Goal: Task Accomplishment & Management: Use online tool/utility

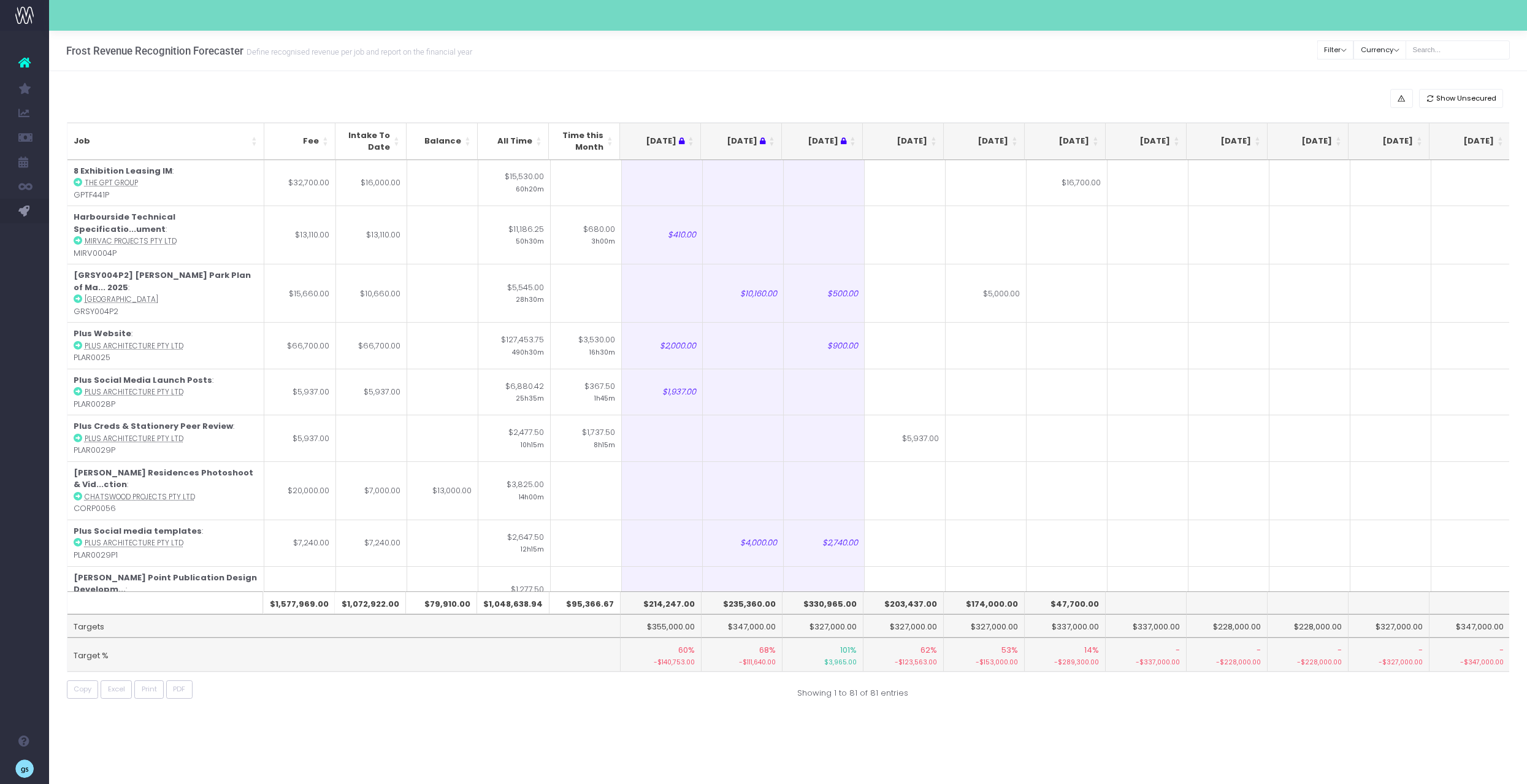
click at [930, 135] on th "[DATE]" at bounding box center [903, 141] width 81 height 37
click at [934, 138] on th "[DATE]" at bounding box center [903, 141] width 81 height 37
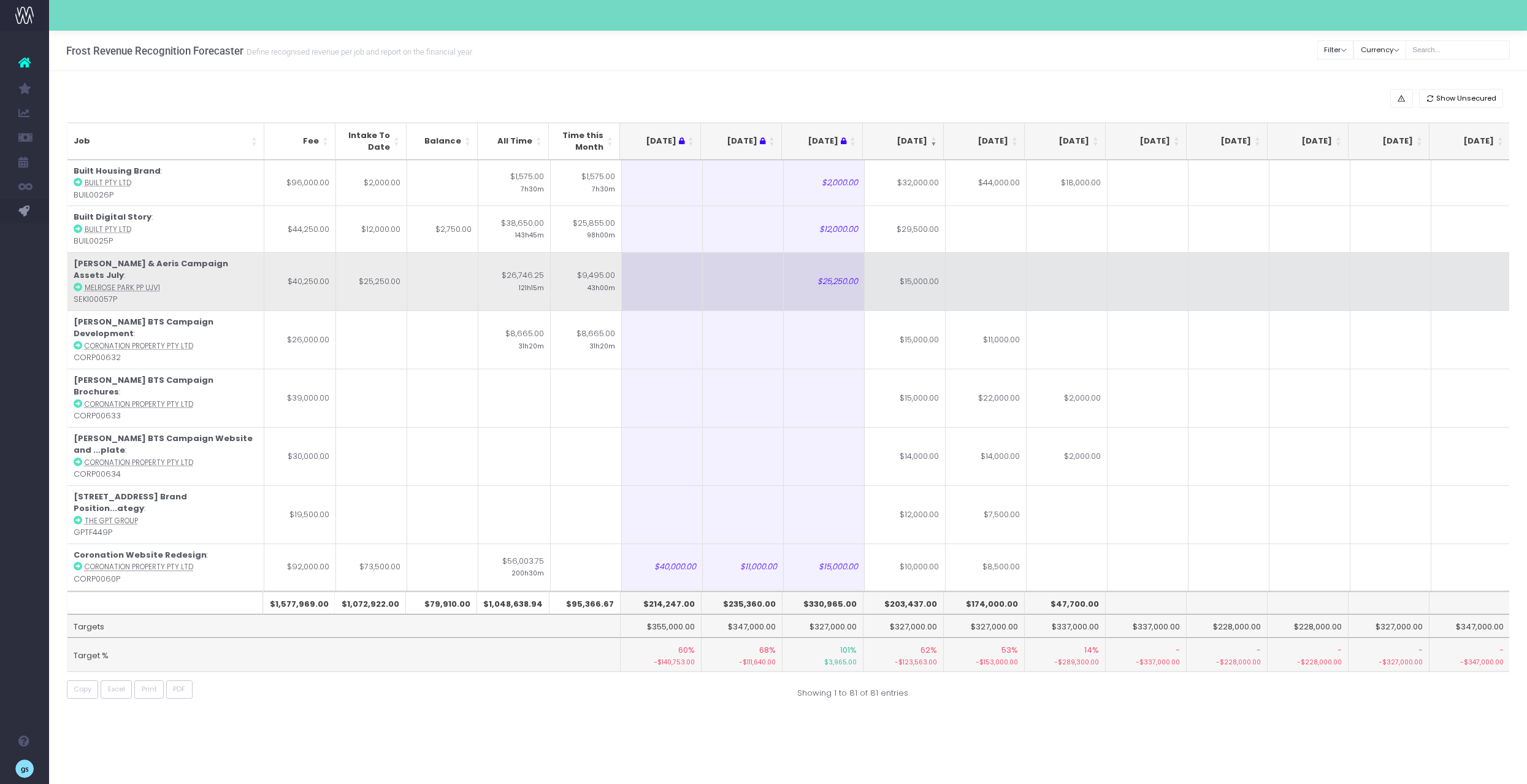
click at [930, 277] on td "$15,000.00" at bounding box center [905, 281] width 81 height 58
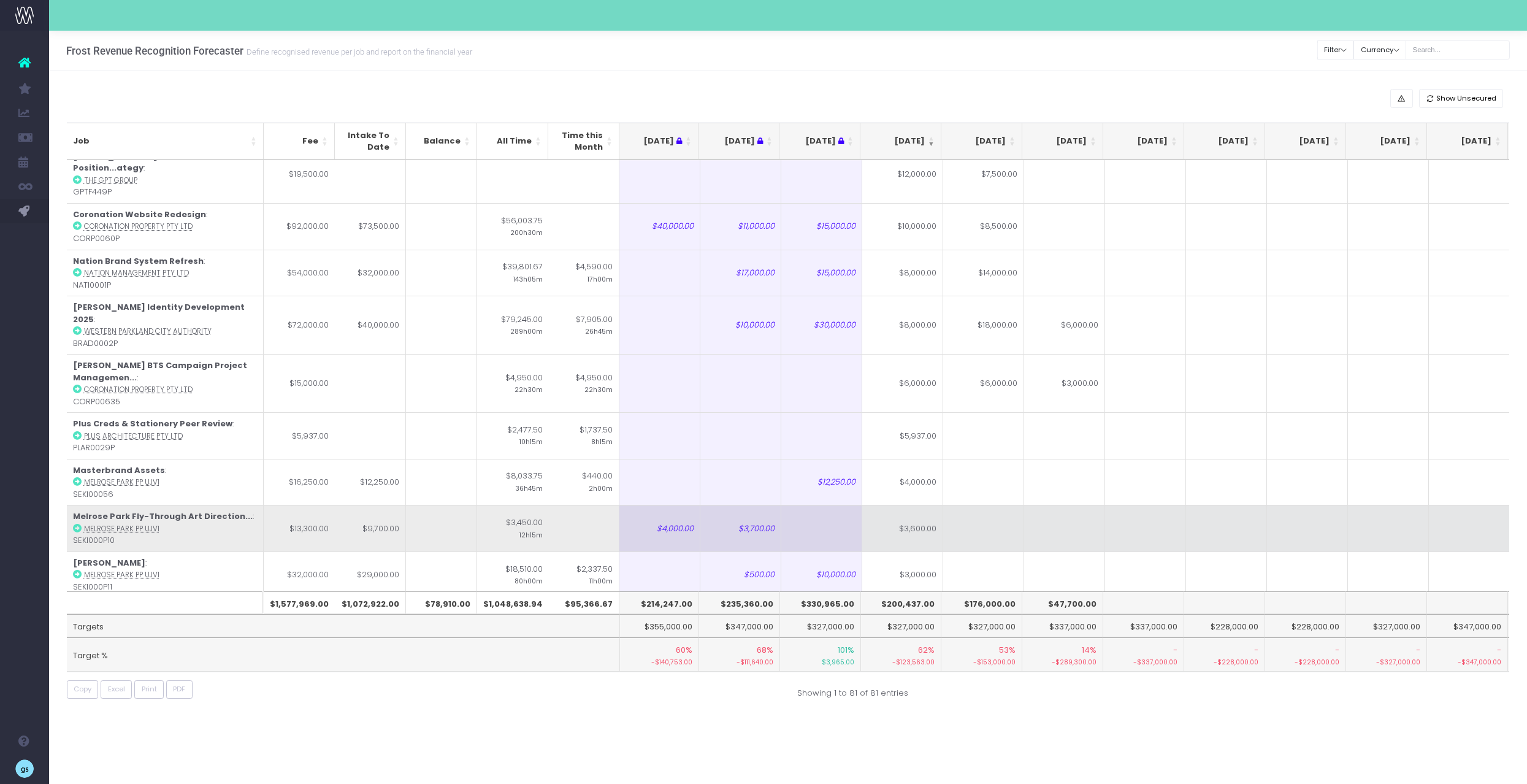
scroll to position [344, 2]
click at [917, 501] on td "$3,600.00" at bounding box center [903, 524] width 81 height 46
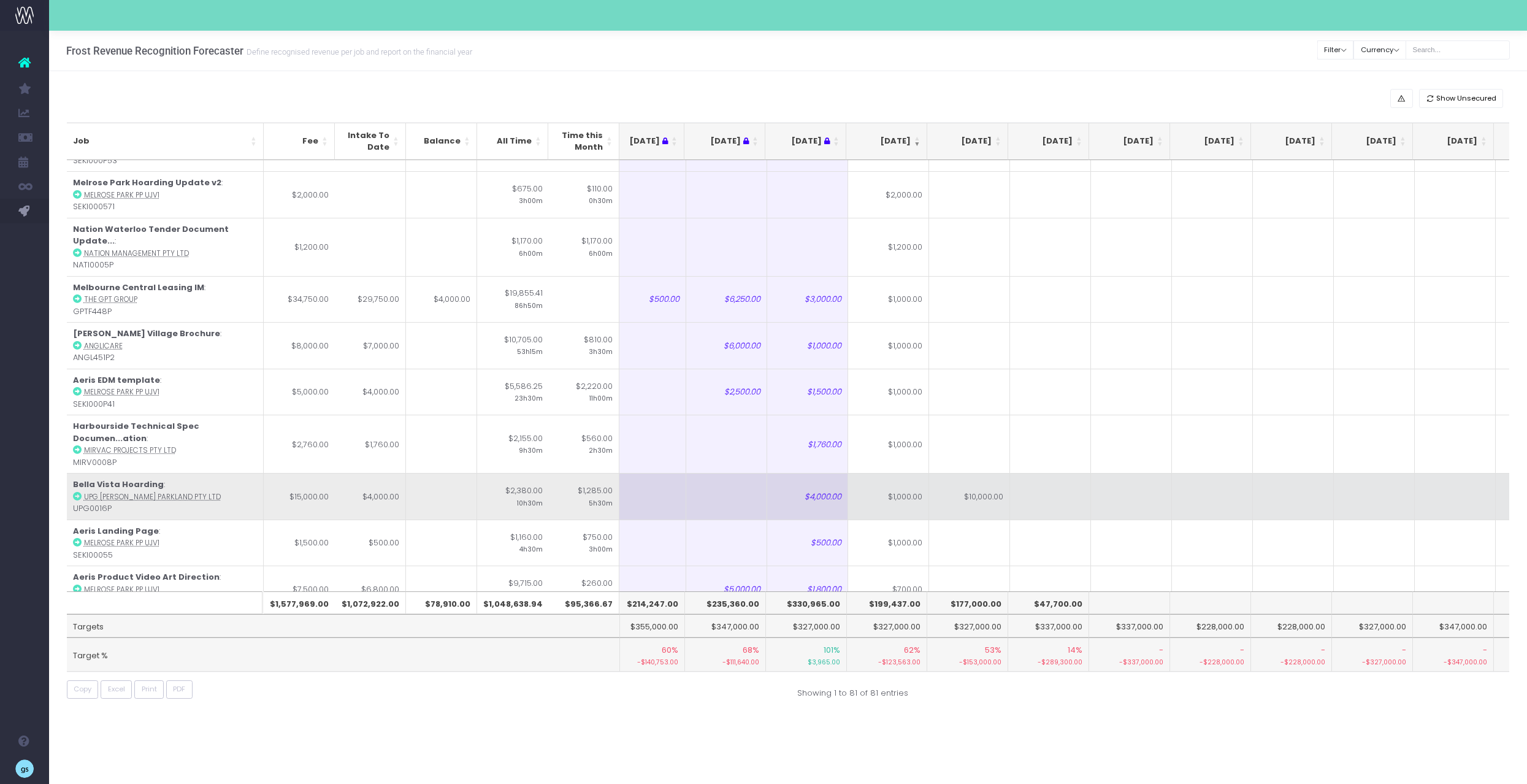
scroll to position [999, 17]
click at [893, 473] on td "$1,000.00" at bounding box center [889, 495] width 81 height 46
type input "13000"
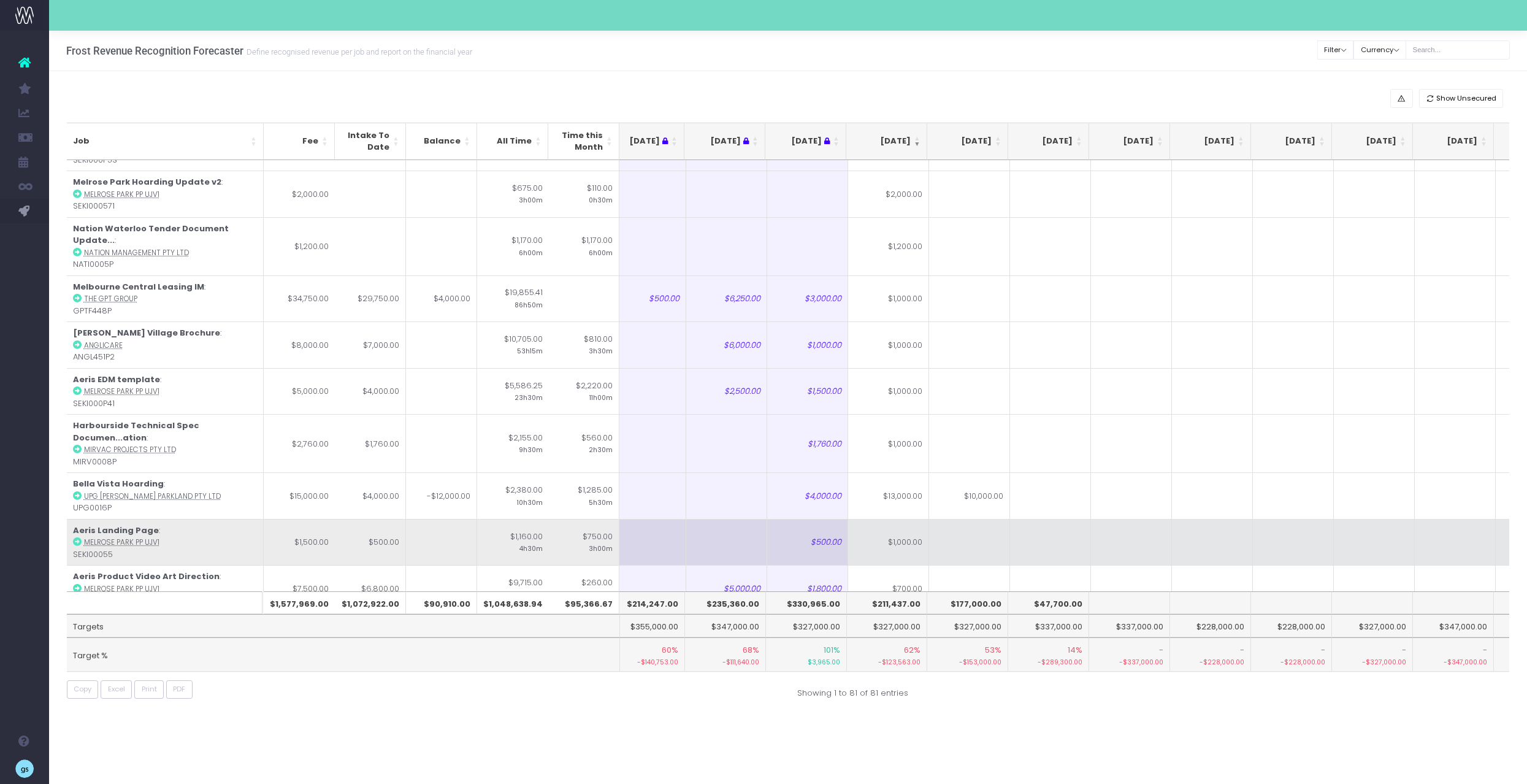
click at [1080, 519] on td at bounding box center [1051, 542] width 81 height 46
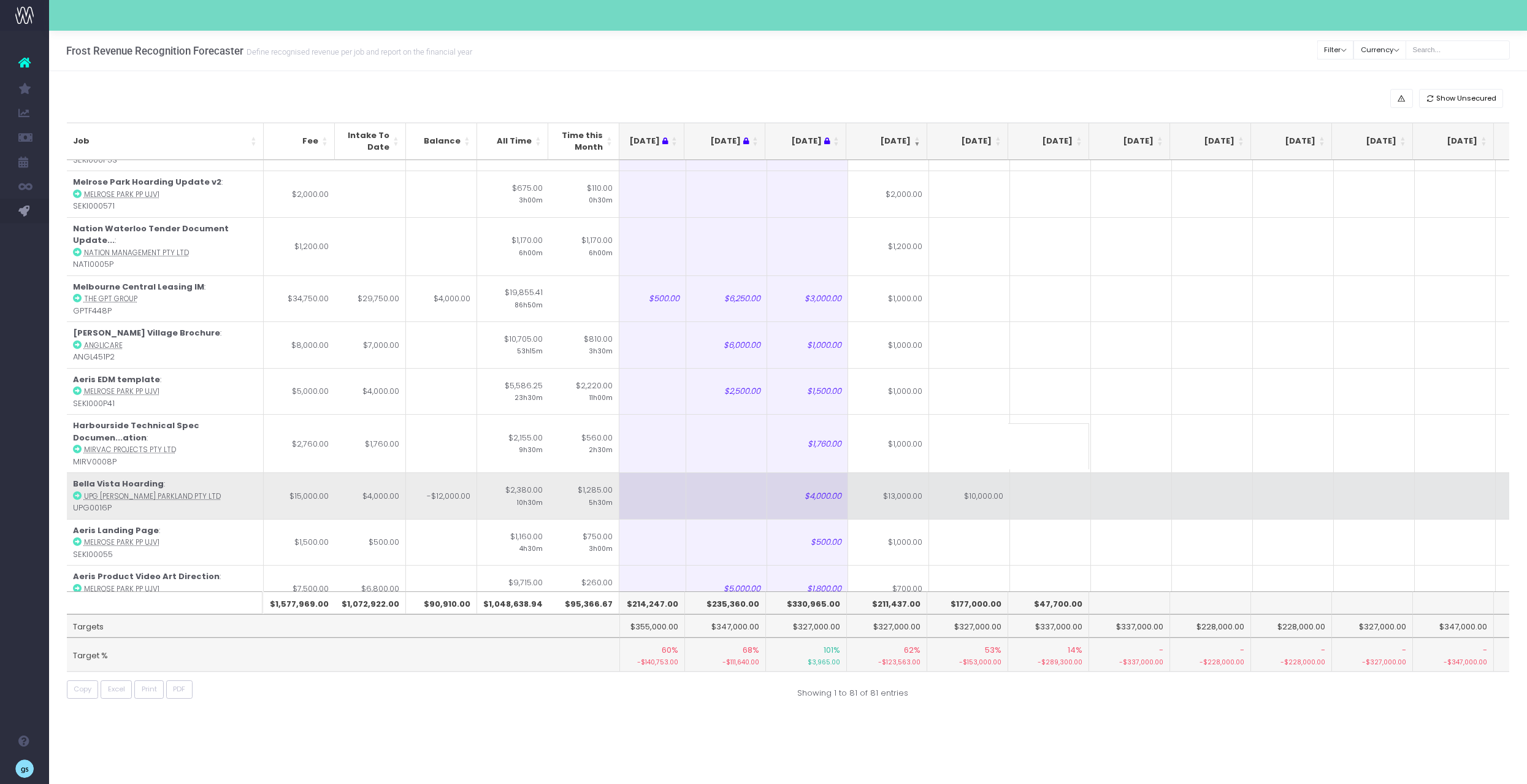
click at [966, 473] on td "$10,000.00" at bounding box center [969, 495] width 81 height 46
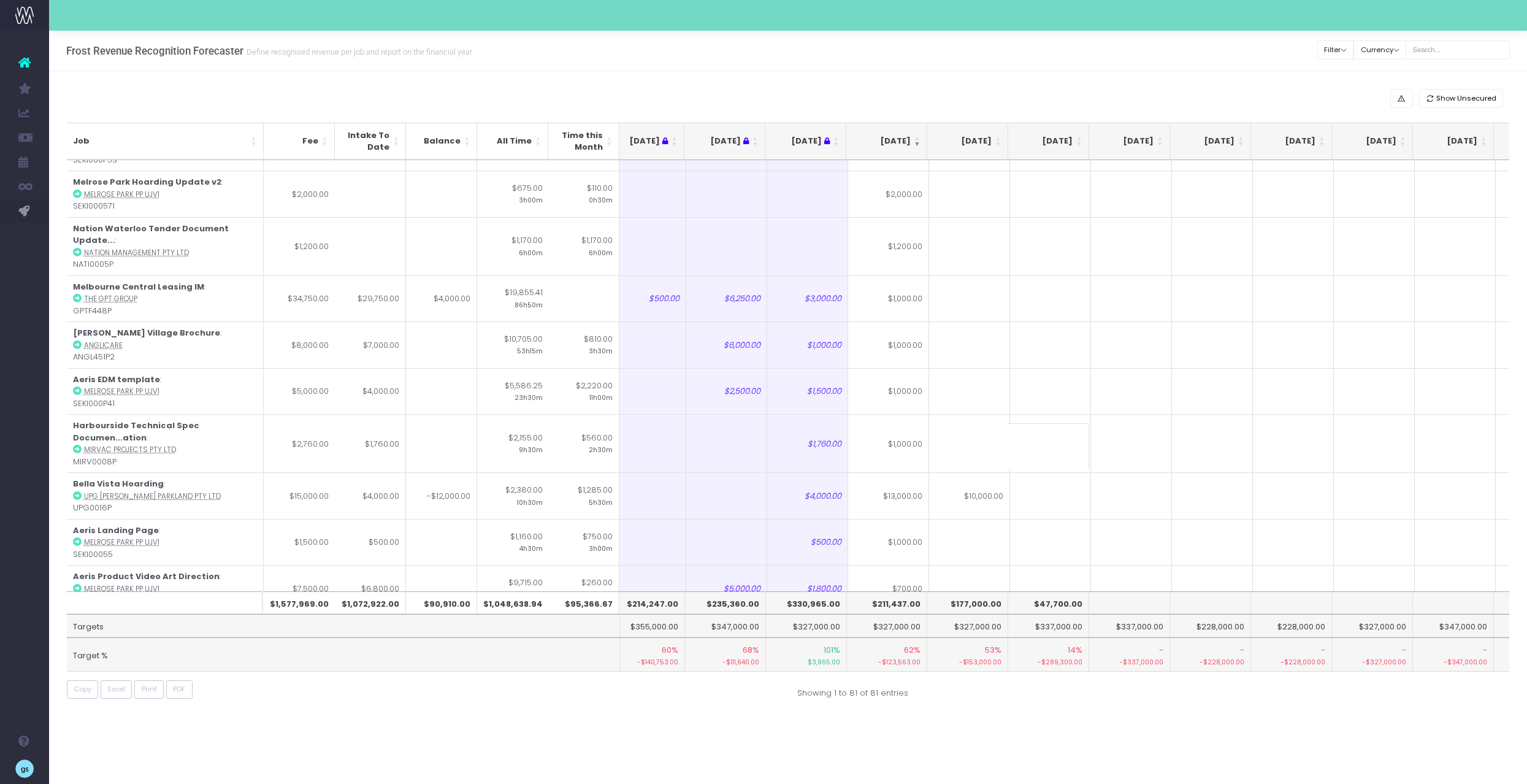
type input "$10,000.00"
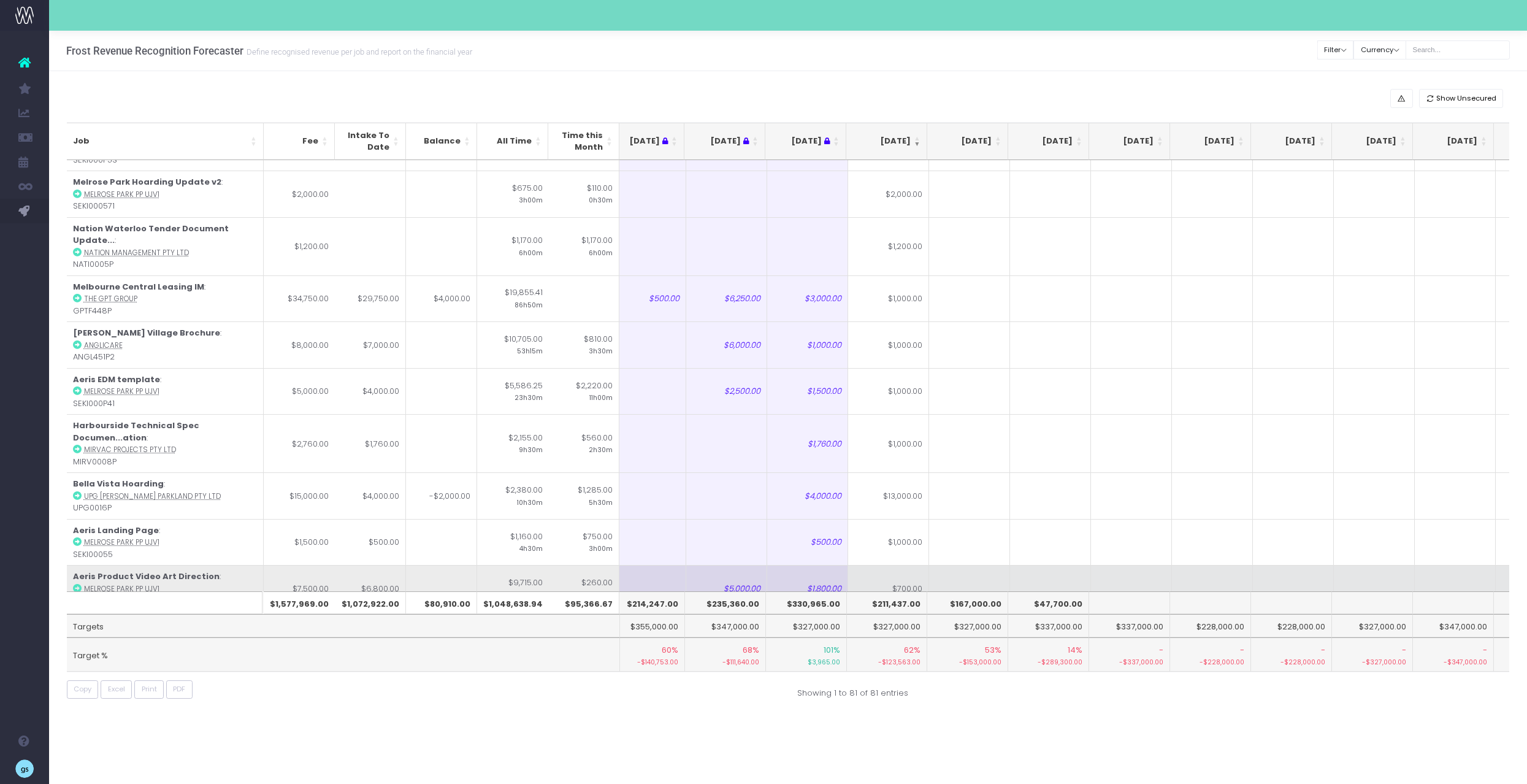
click at [1020, 565] on td at bounding box center [1051, 588] width 81 height 46
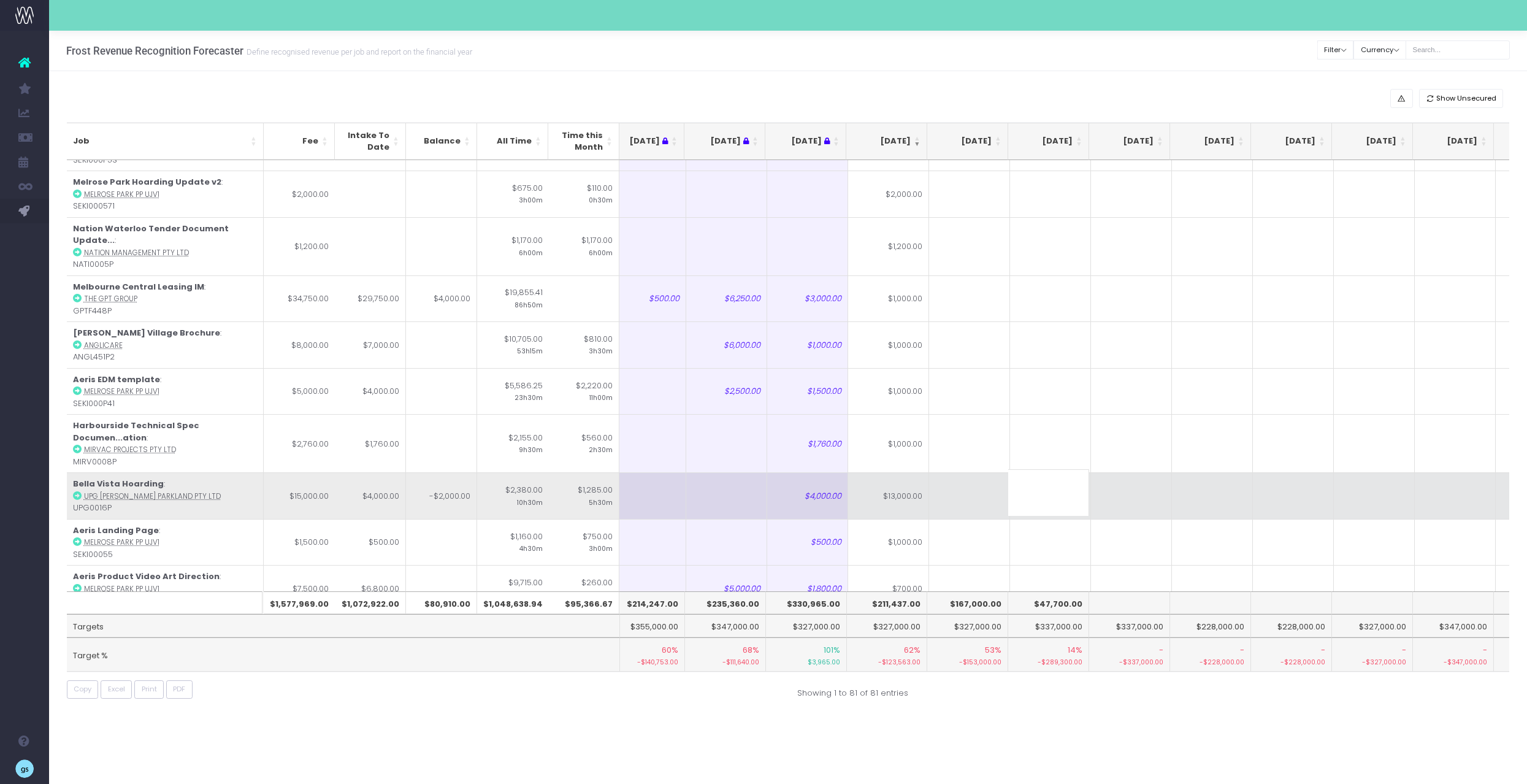
click at [960, 473] on td at bounding box center [969, 495] width 81 height 46
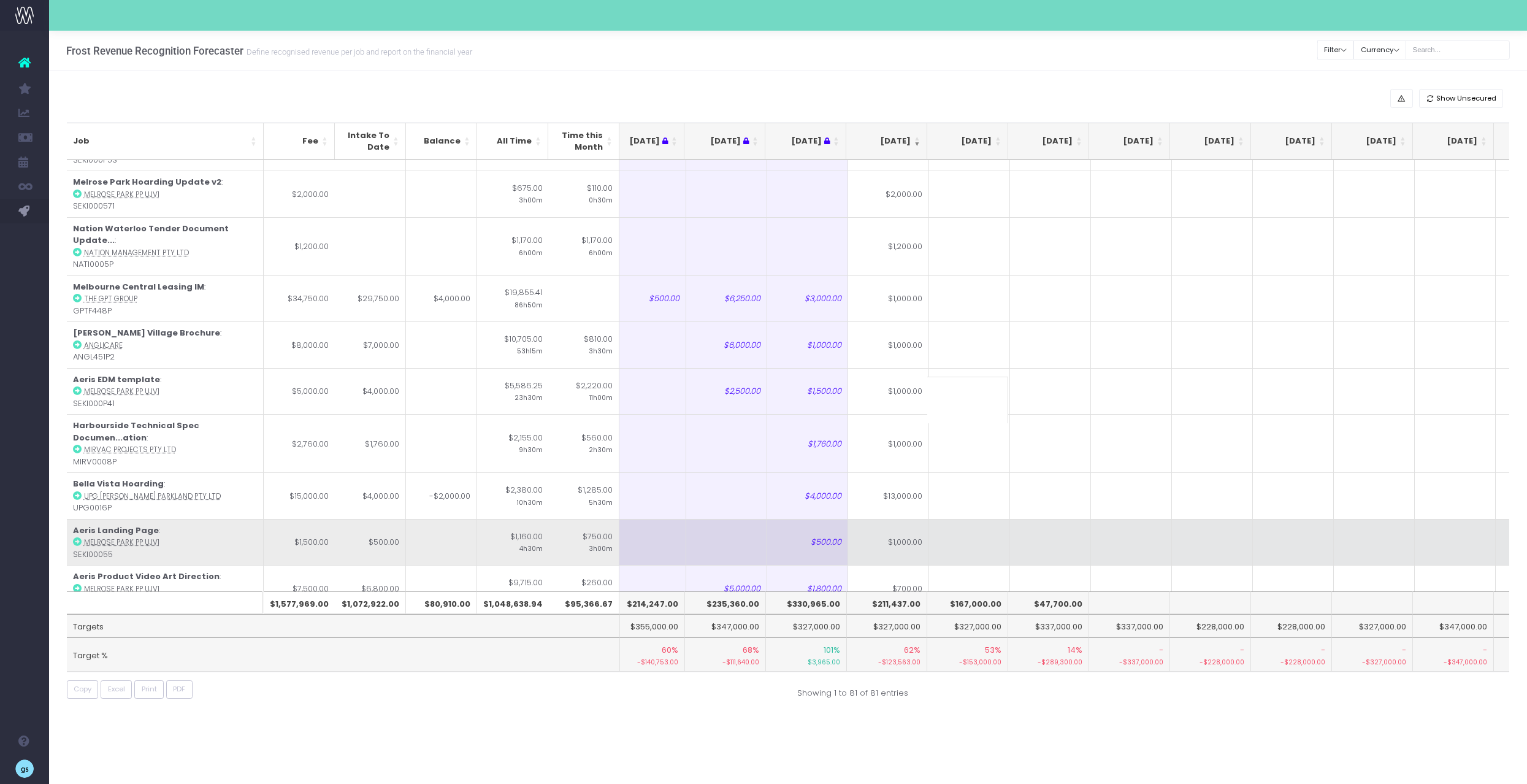
click at [975, 519] on td at bounding box center [969, 542] width 81 height 46
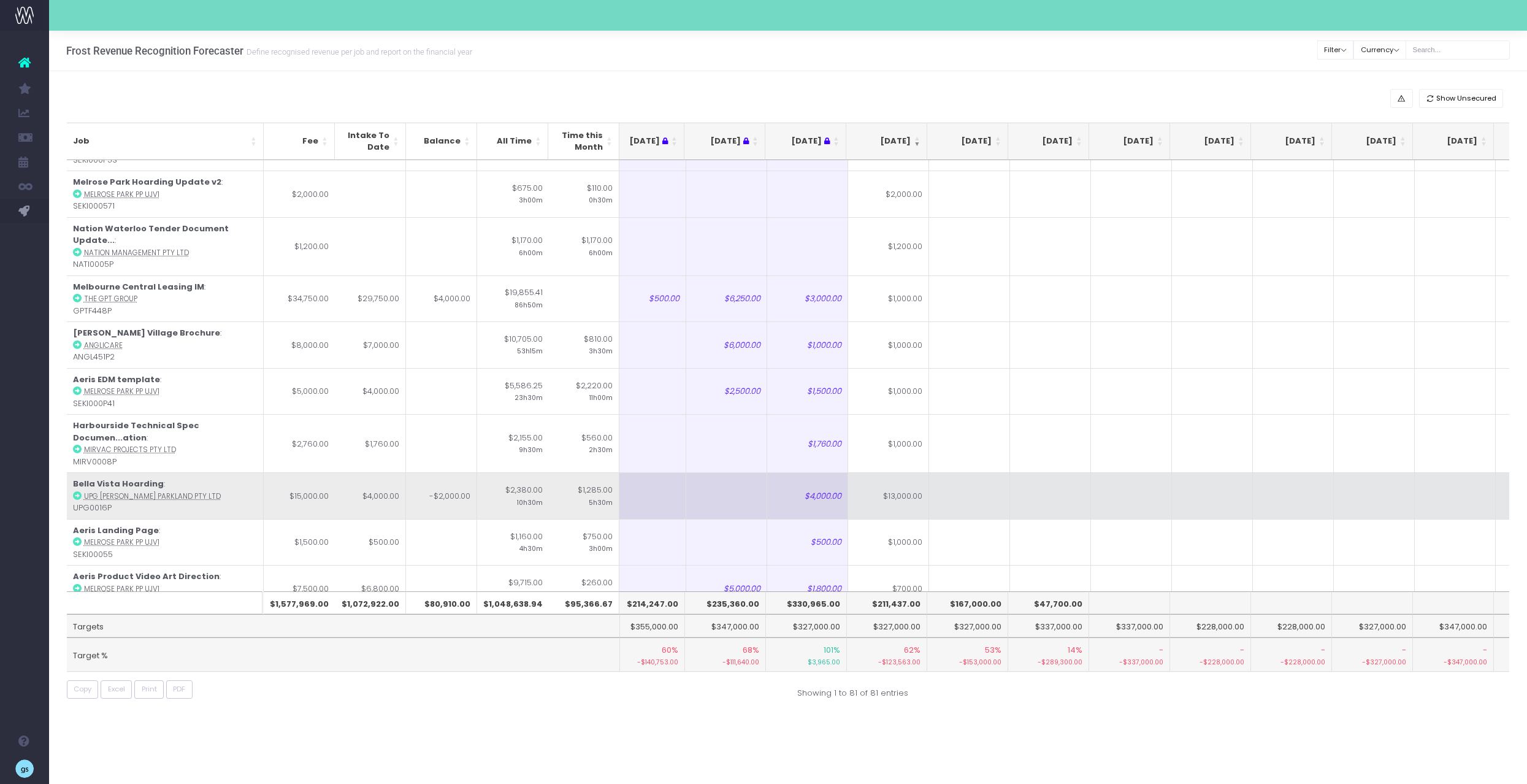
click at [957, 473] on td at bounding box center [969, 495] width 81 height 46
click at [909, 473] on td "$13,000.00" at bounding box center [889, 495] width 81 height 46
type input "3"
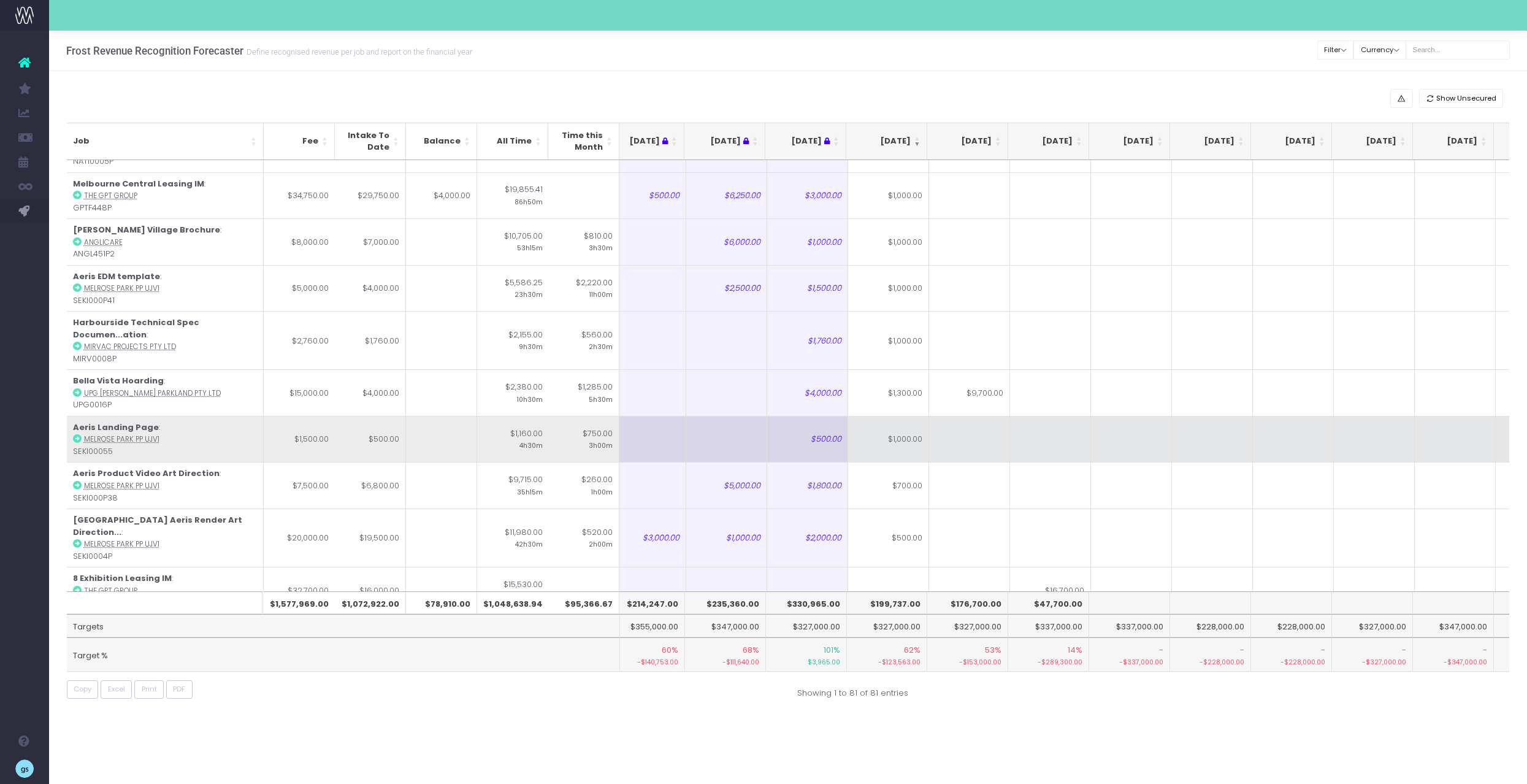
scroll to position [1104, 17]
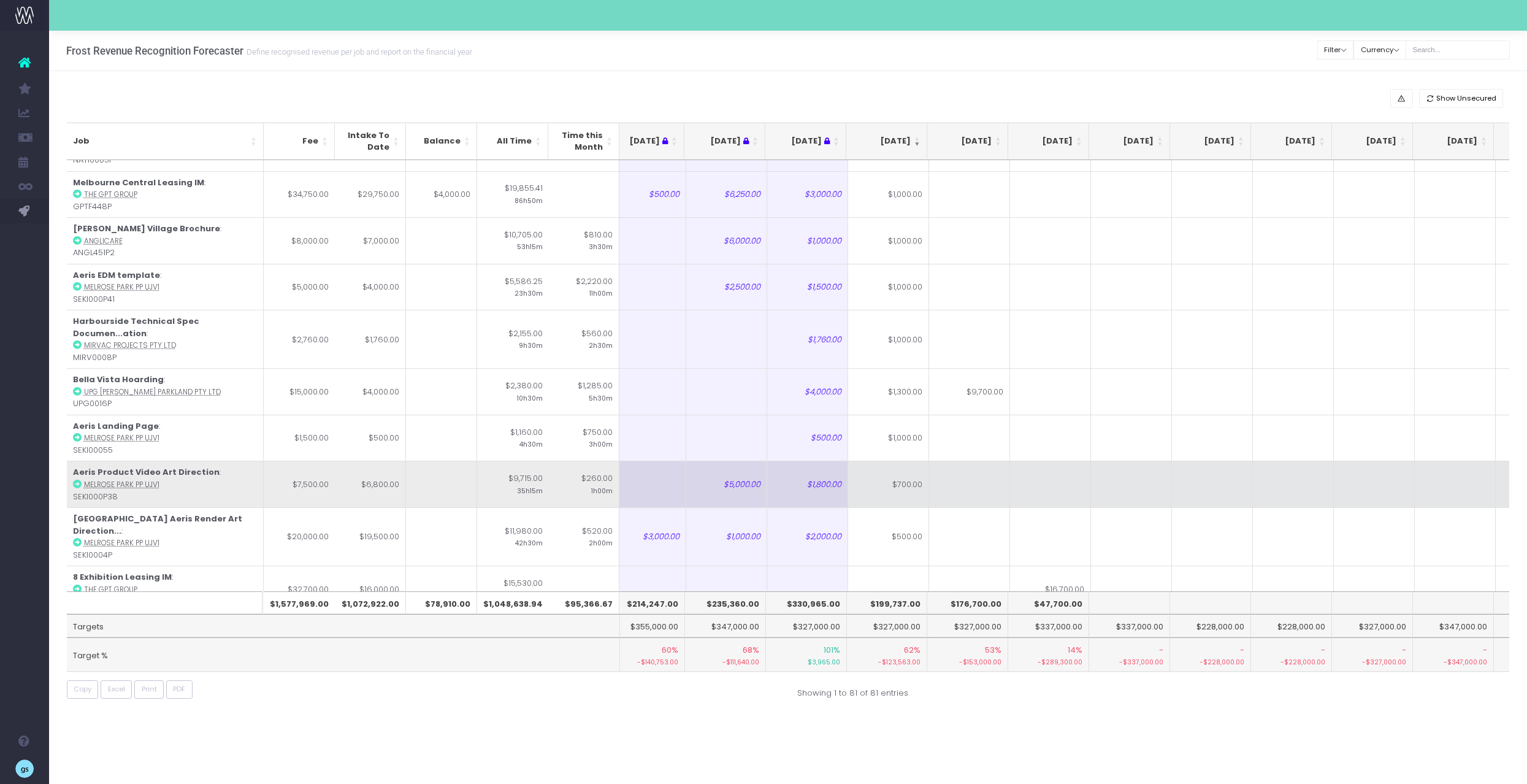
click at [918, 460] on td "$700.00" at bounding box center [889, 483] width 81 height 46
type input "$700.00"
type input "700"
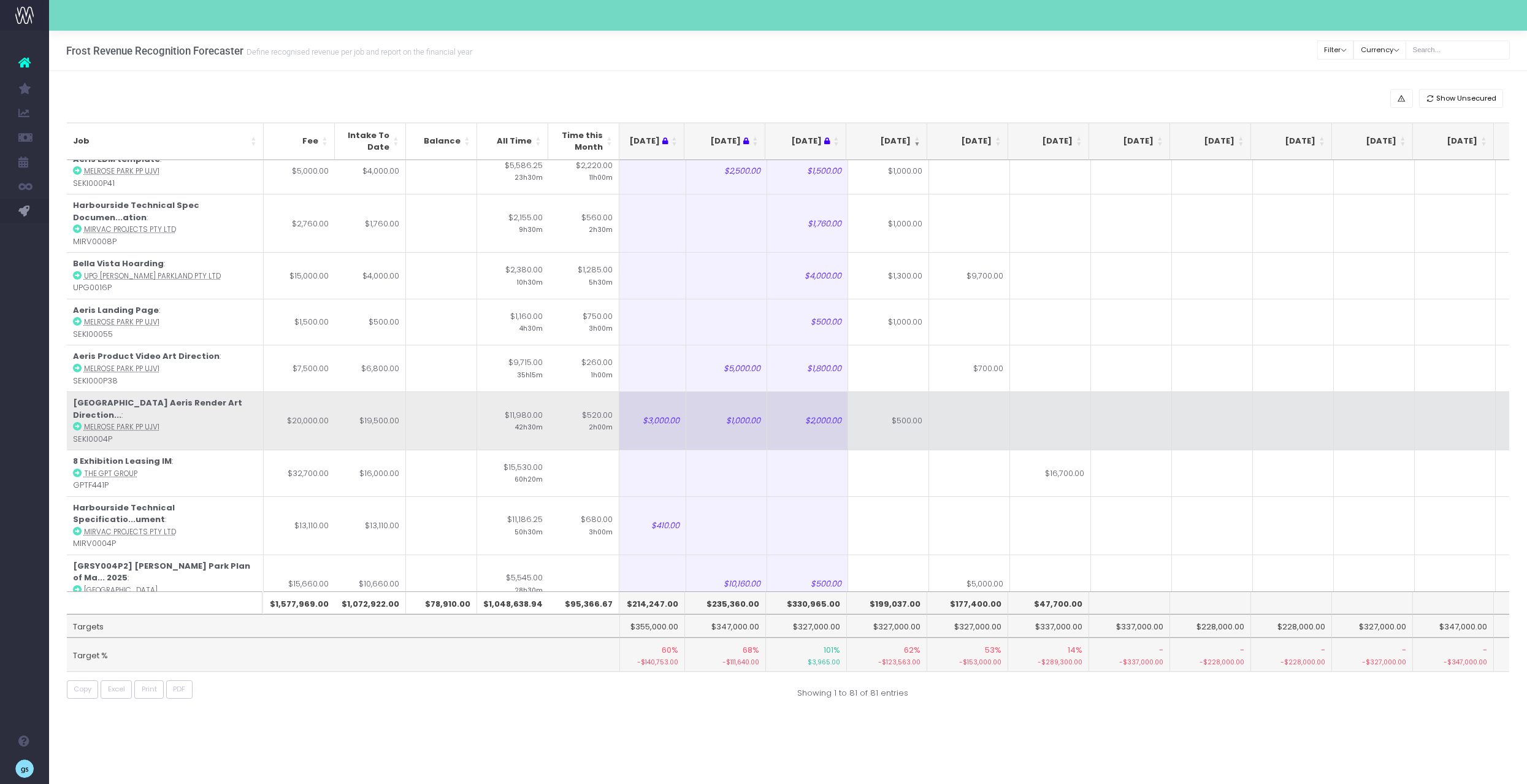
scroll to position [1173, 17]
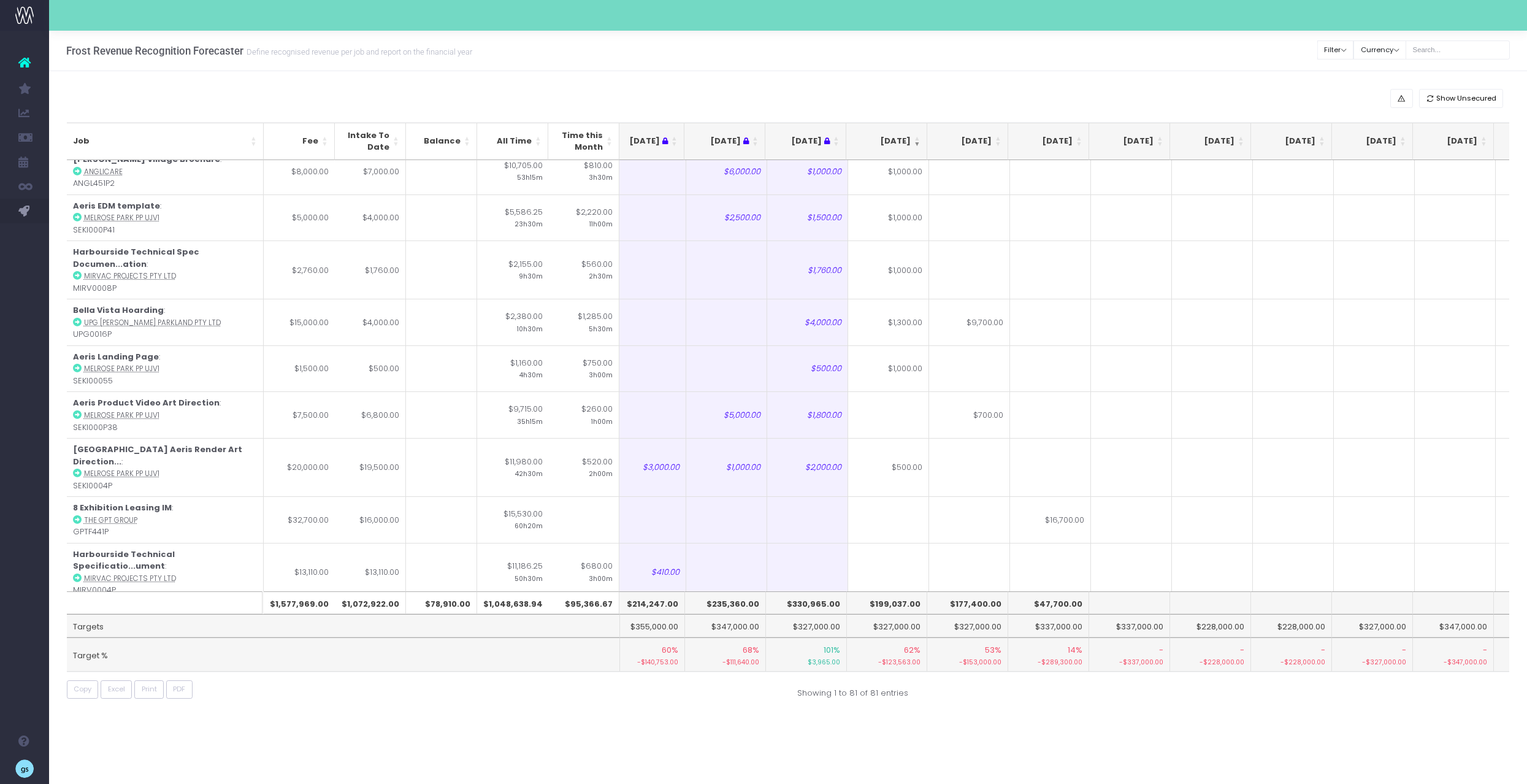
click at [623, 100] on div "Show Unsecured" at bounding box center [789, 98] width 1443 height 19
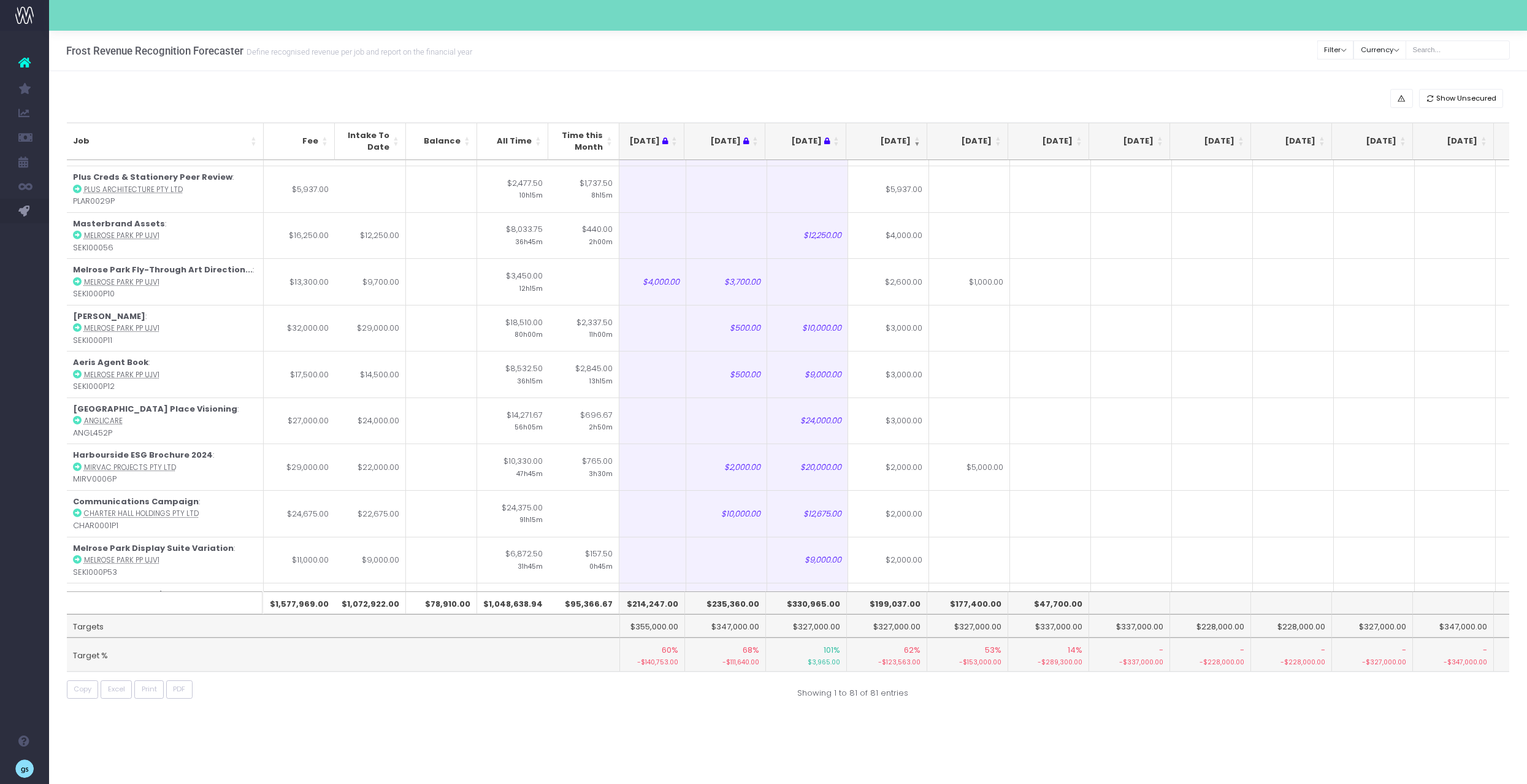
scroll to position [0, 17]
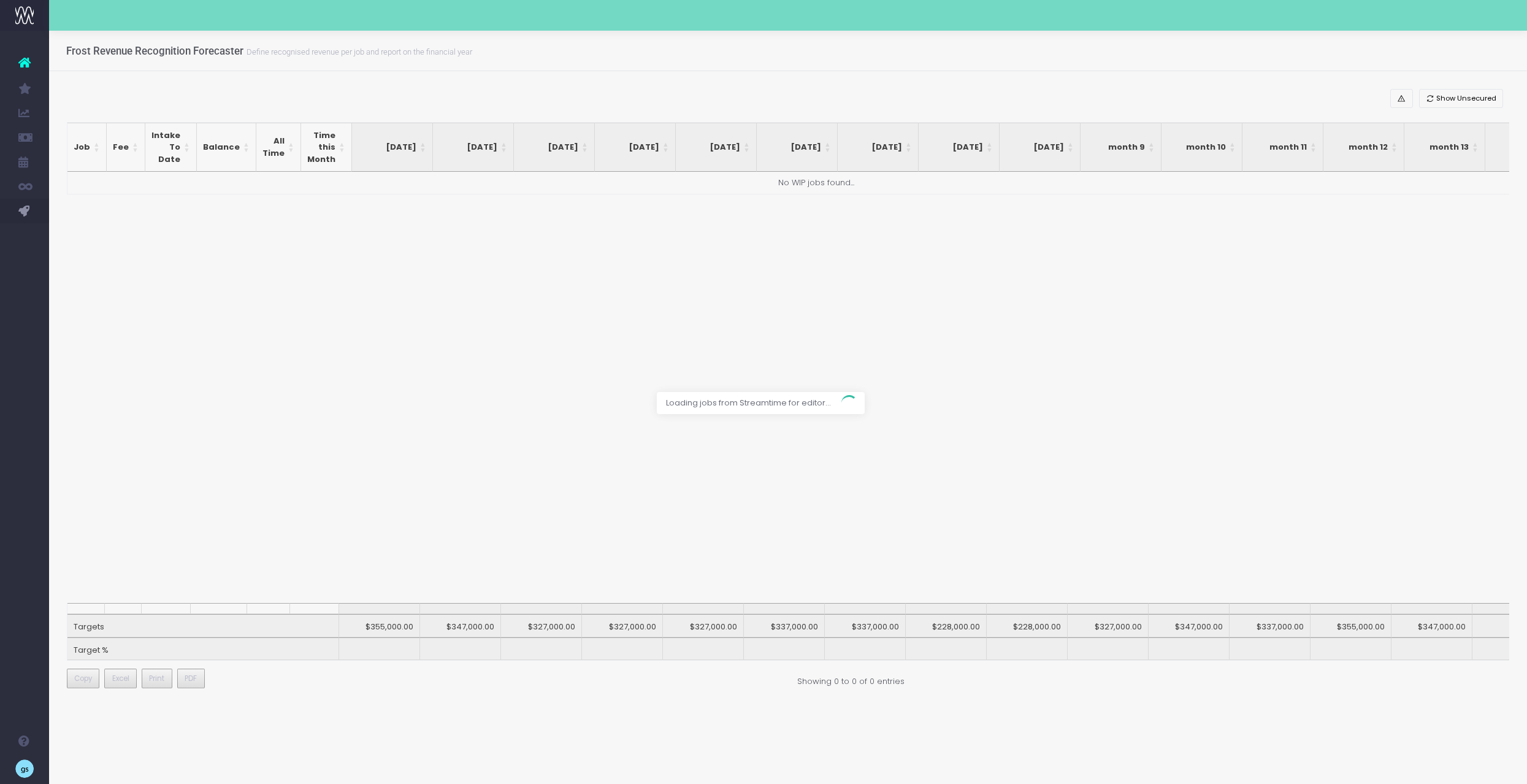
click at [250, 708] on div at bounding box center [764, 392] width 1527 height 784
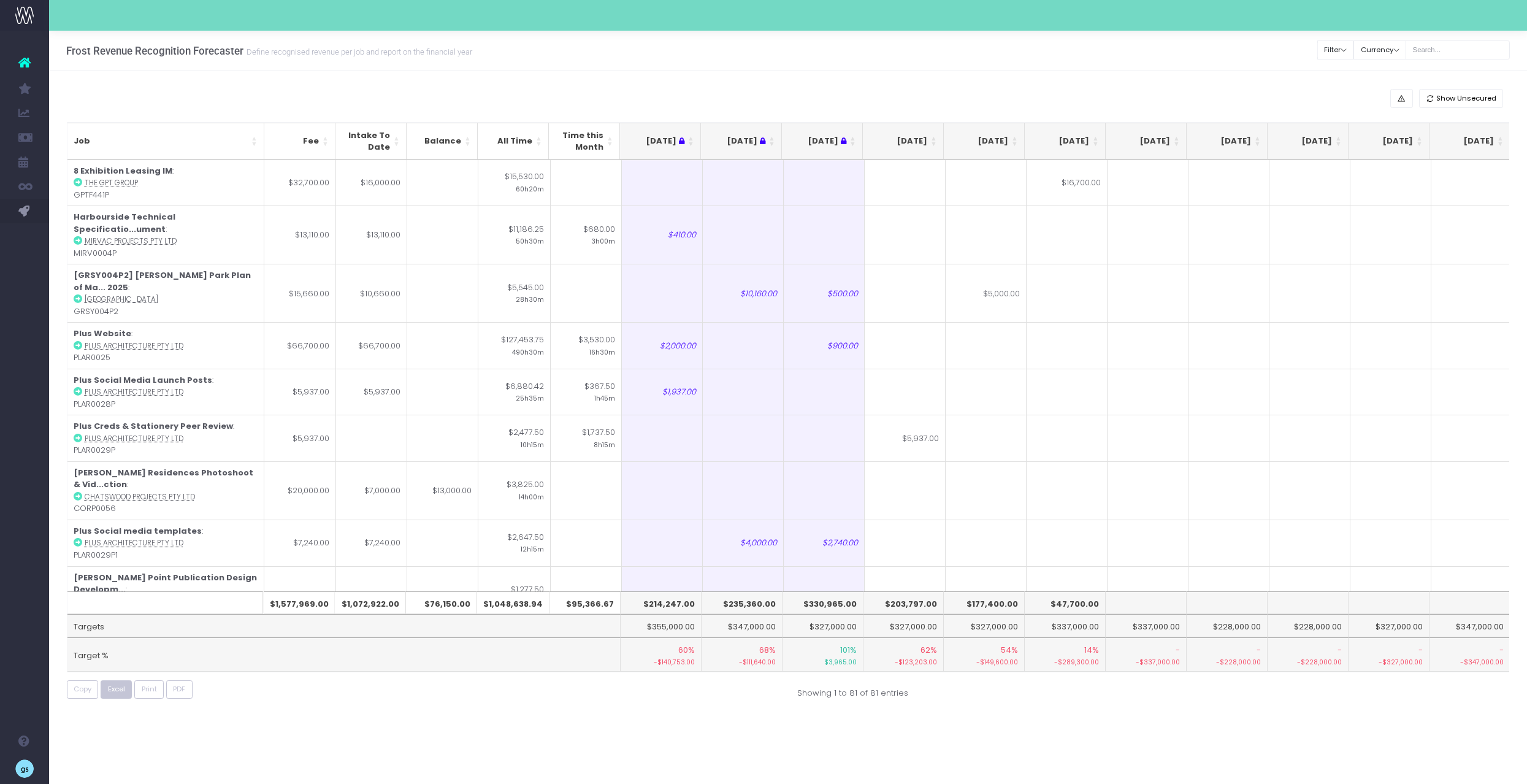
click at [116, 692] on span "Excel" at bounding box center [116, 689] width 17 height 11
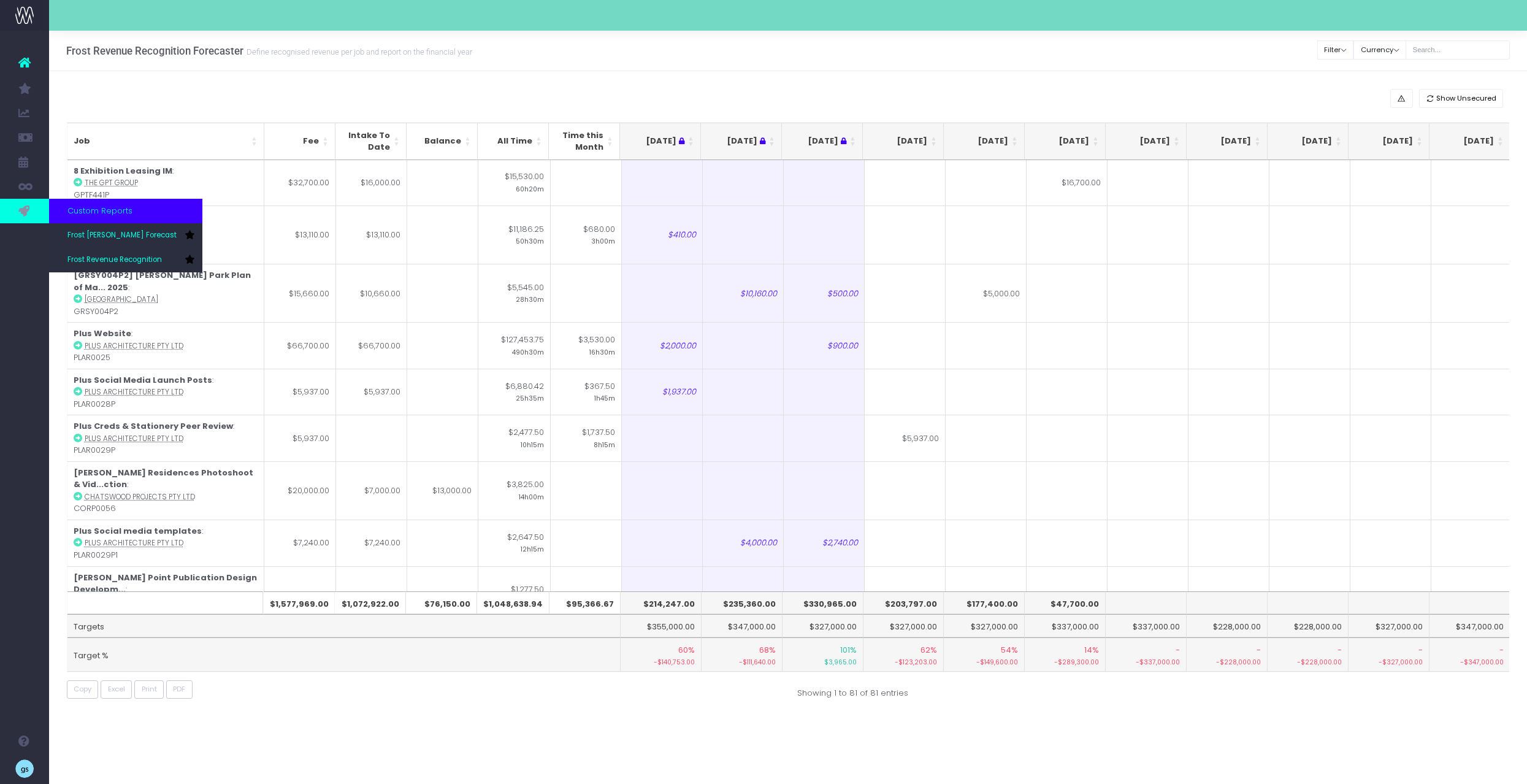
click at [19, 203] on link at bounding box center [24, 211] width 49 height 24
click at [96, 241] on link "Frost [PERSON_NAME] Forecast" at bounding box center [126, 236] width 153 height 24
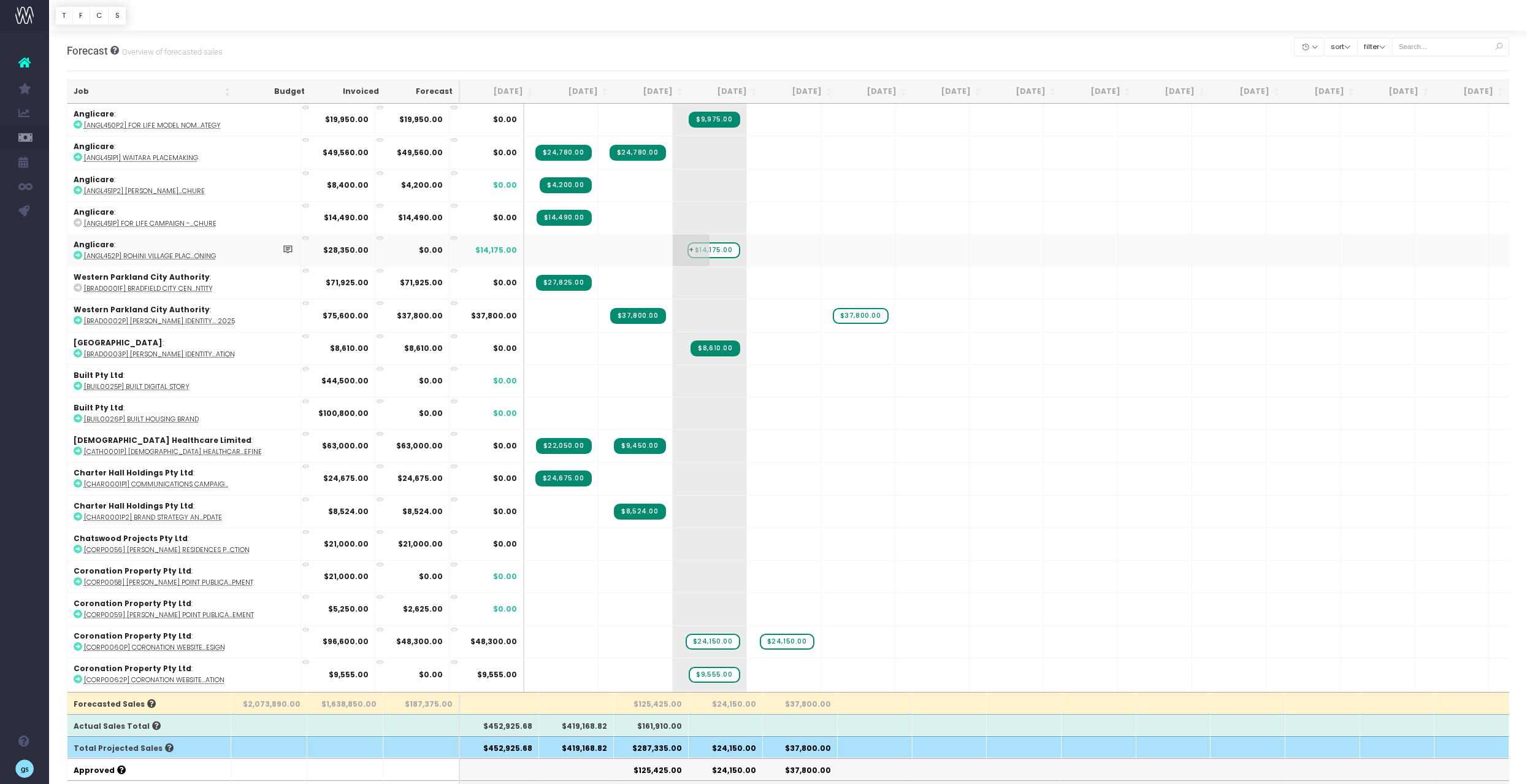
click at [673, 250] on span "+" at bounding box center [691, 250] width 36 height 32
click at [688, 251] on span "$14,175.00" at bounding box center [713, 250] width 52 height 16
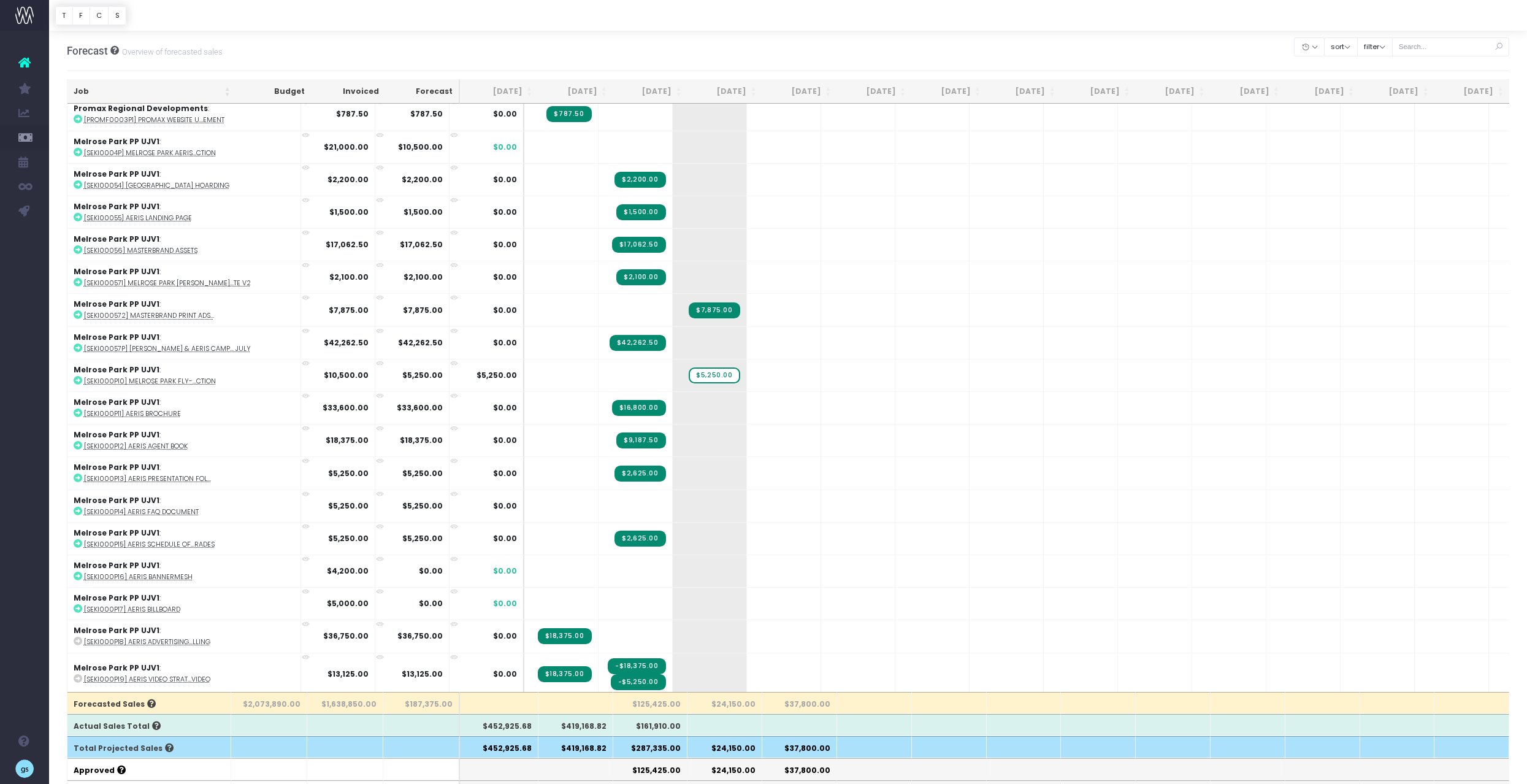
scroll to position [1509, 0]
